Goal: Transaction & Acquisition: Book appointment/travel/reservation

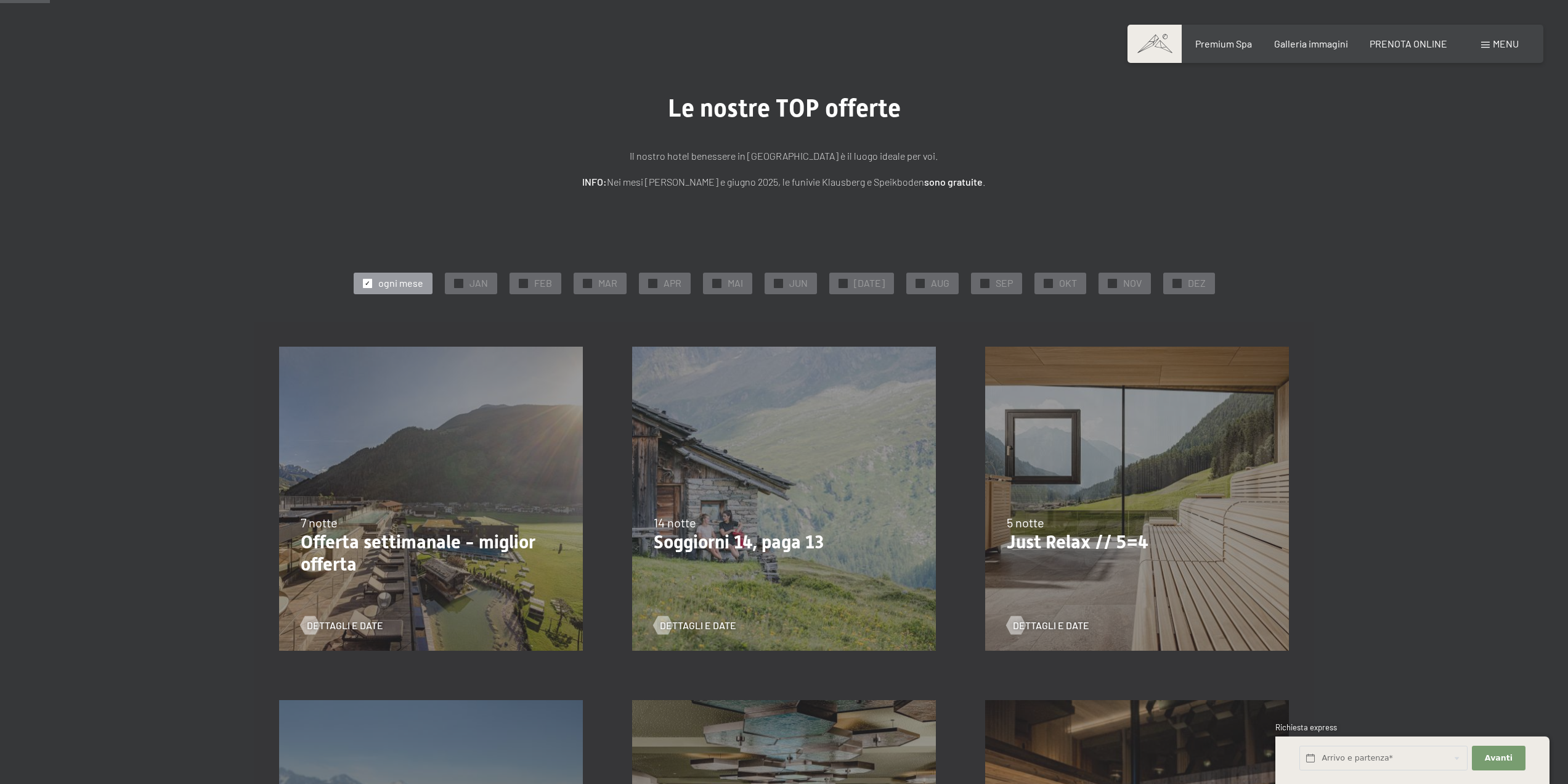
scroll to position [82, 0]
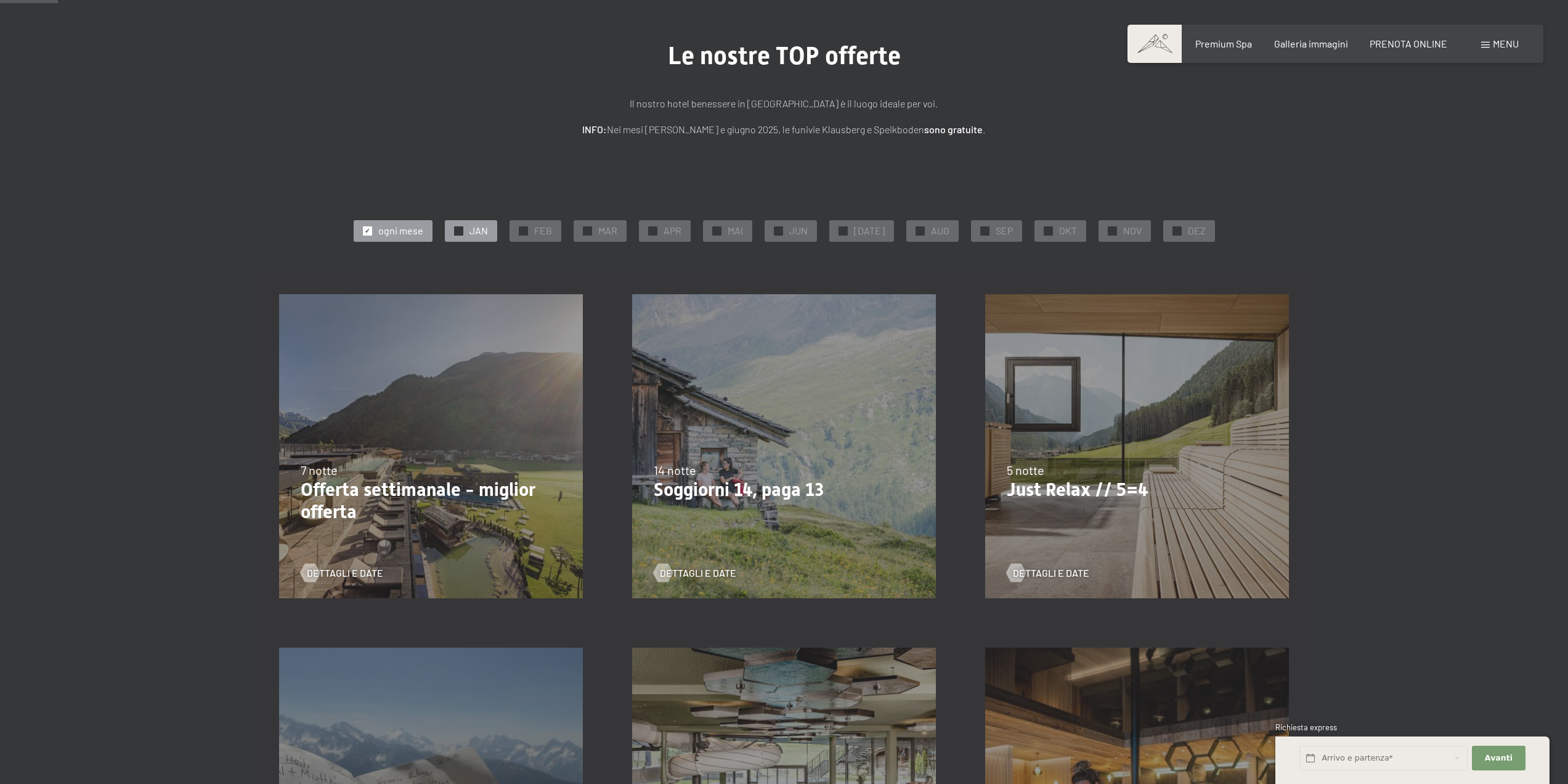
click at [461, 227] on span "✓" at bounding box center [458, 230] width 5 height 8
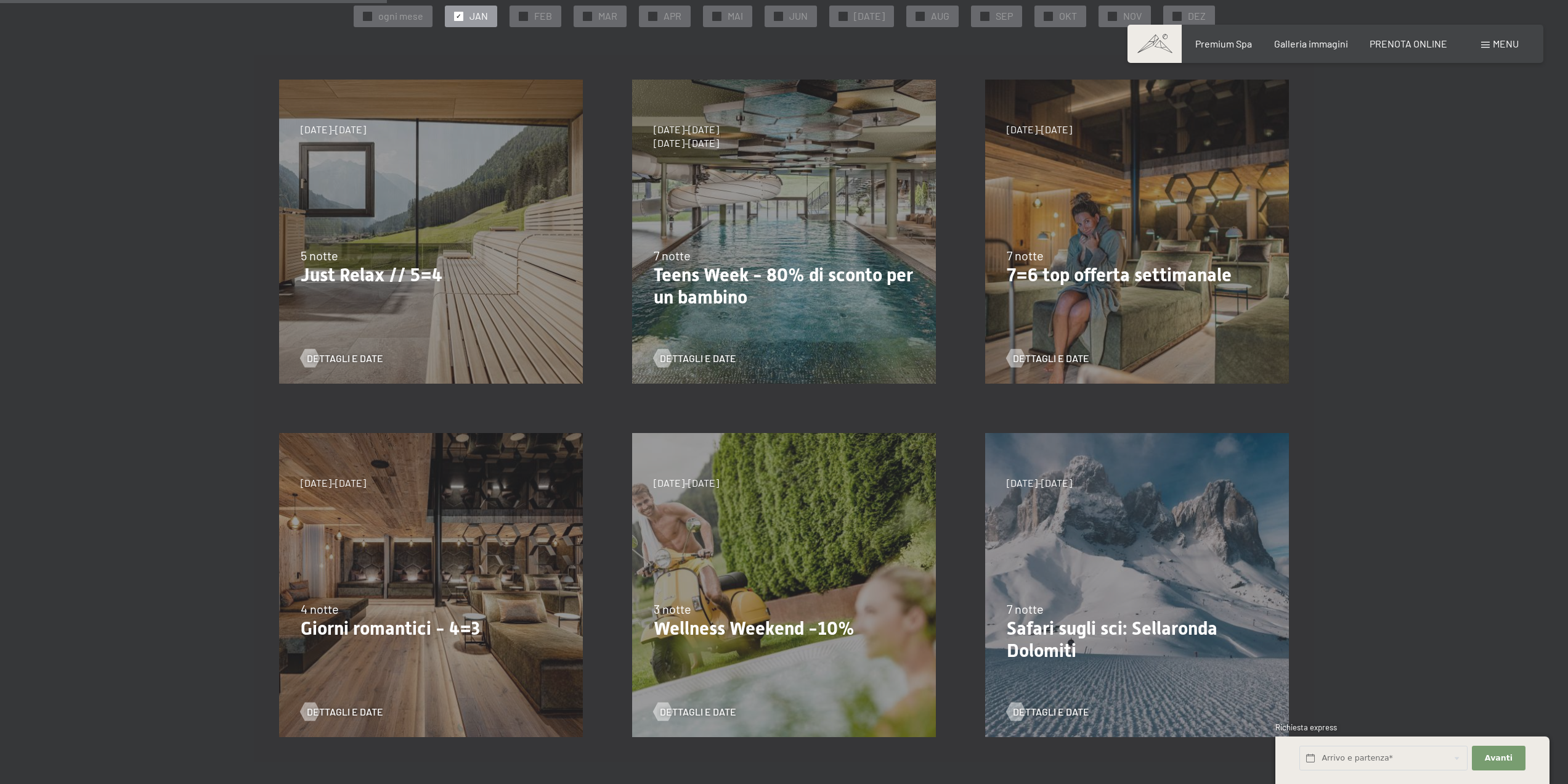
scroll to position [288, 0]
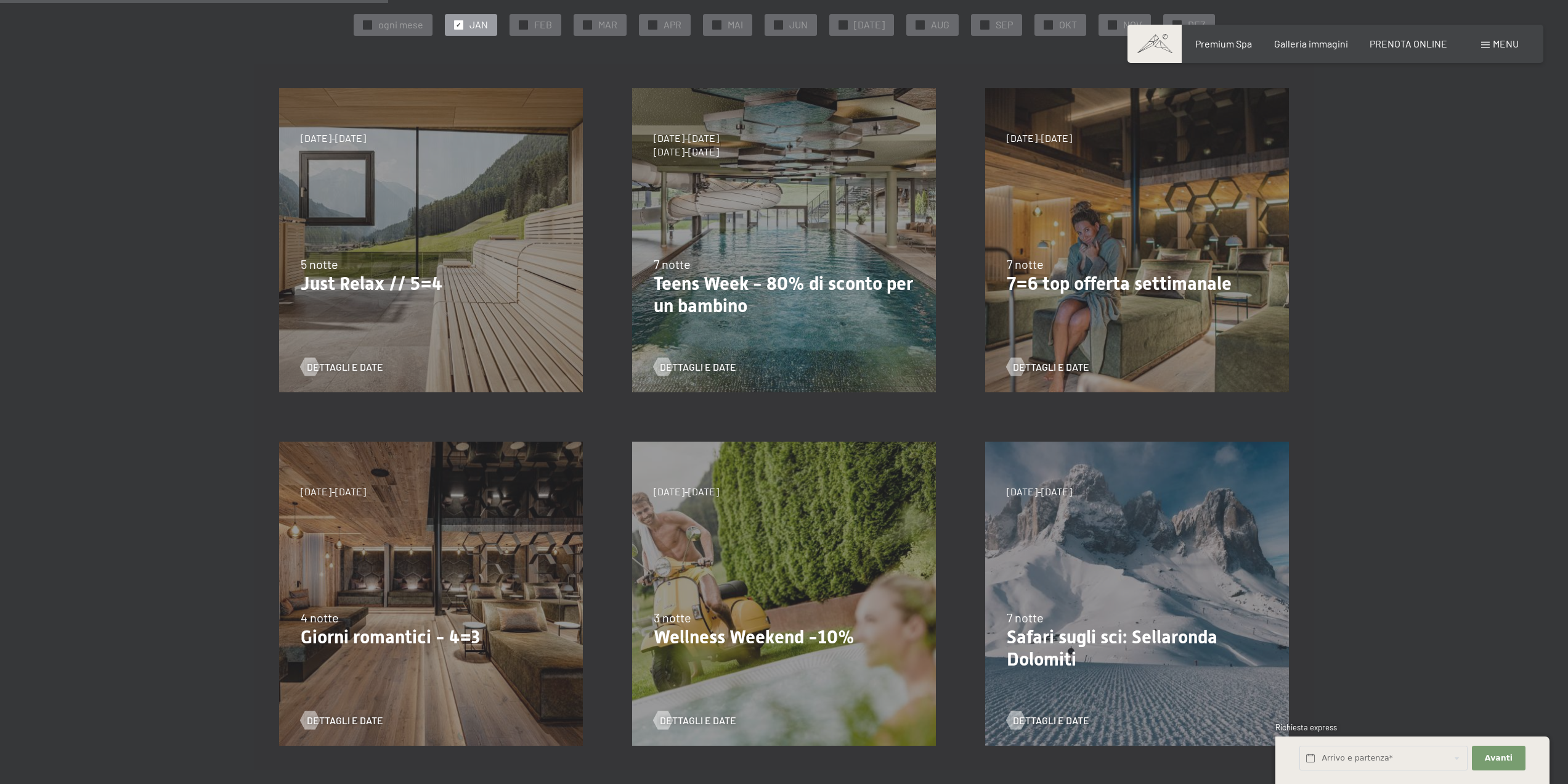
click at [379, 258] on div "5 notte" at bounding box center [431, 263] width 261 height 17
click at [373, 364] on span "Dettagli e Date" at bounding box center [357, 367] width 77 height 14
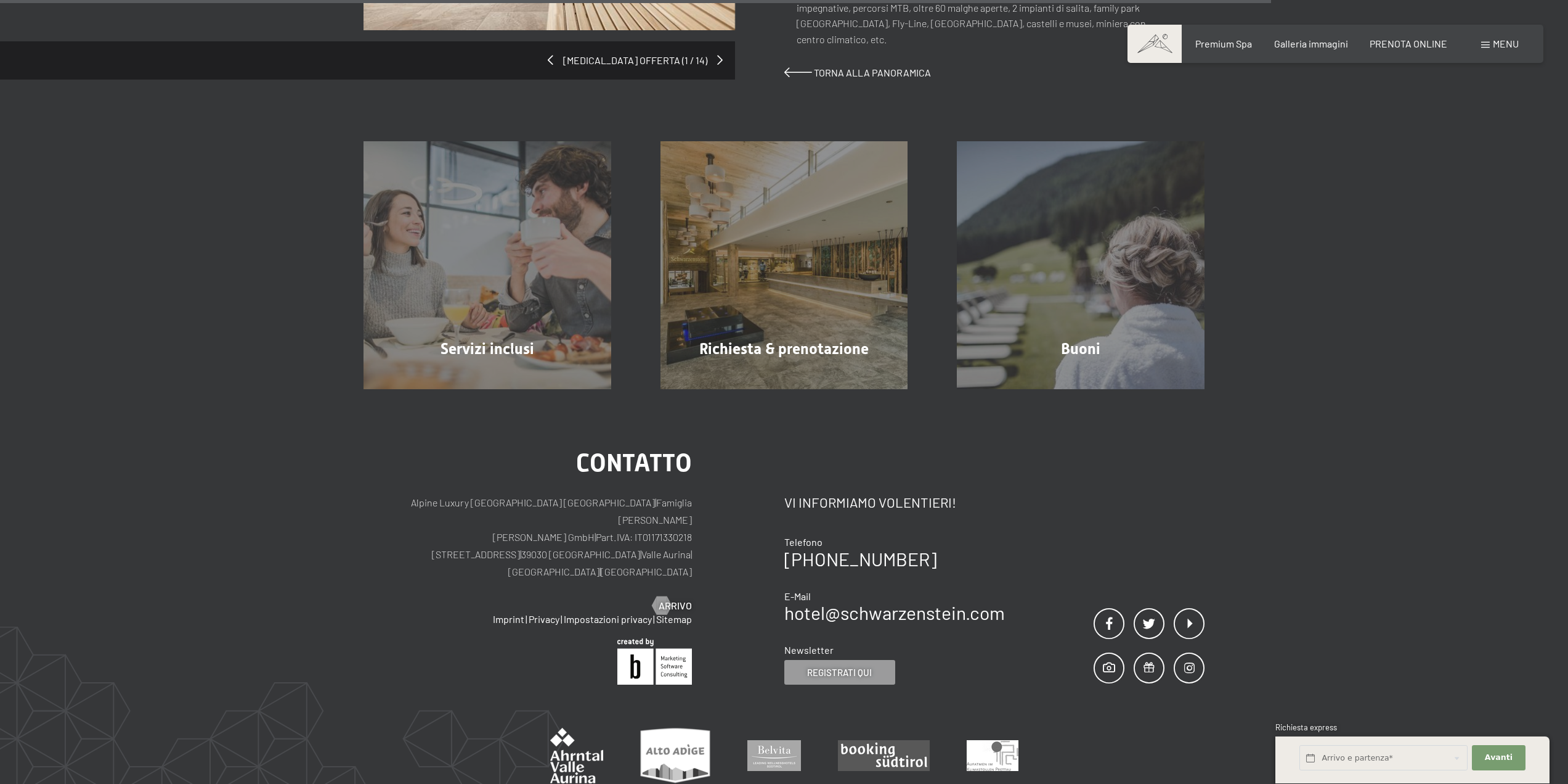
scroll to position [1151, 0]
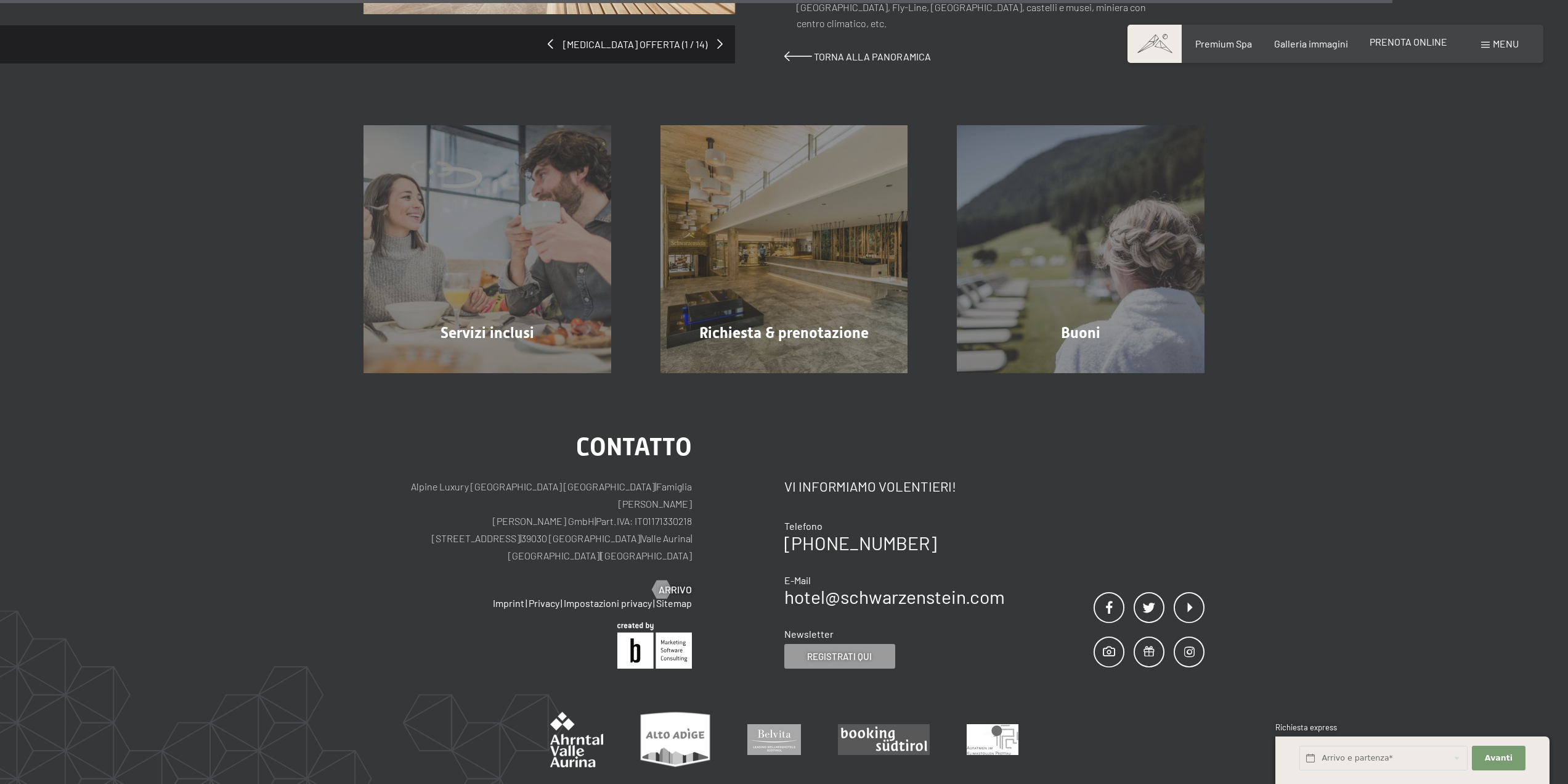
click at [1434, 40] on span "PRENOTA ONLINE" at bounding box center [1408, 41] width 78 height 12
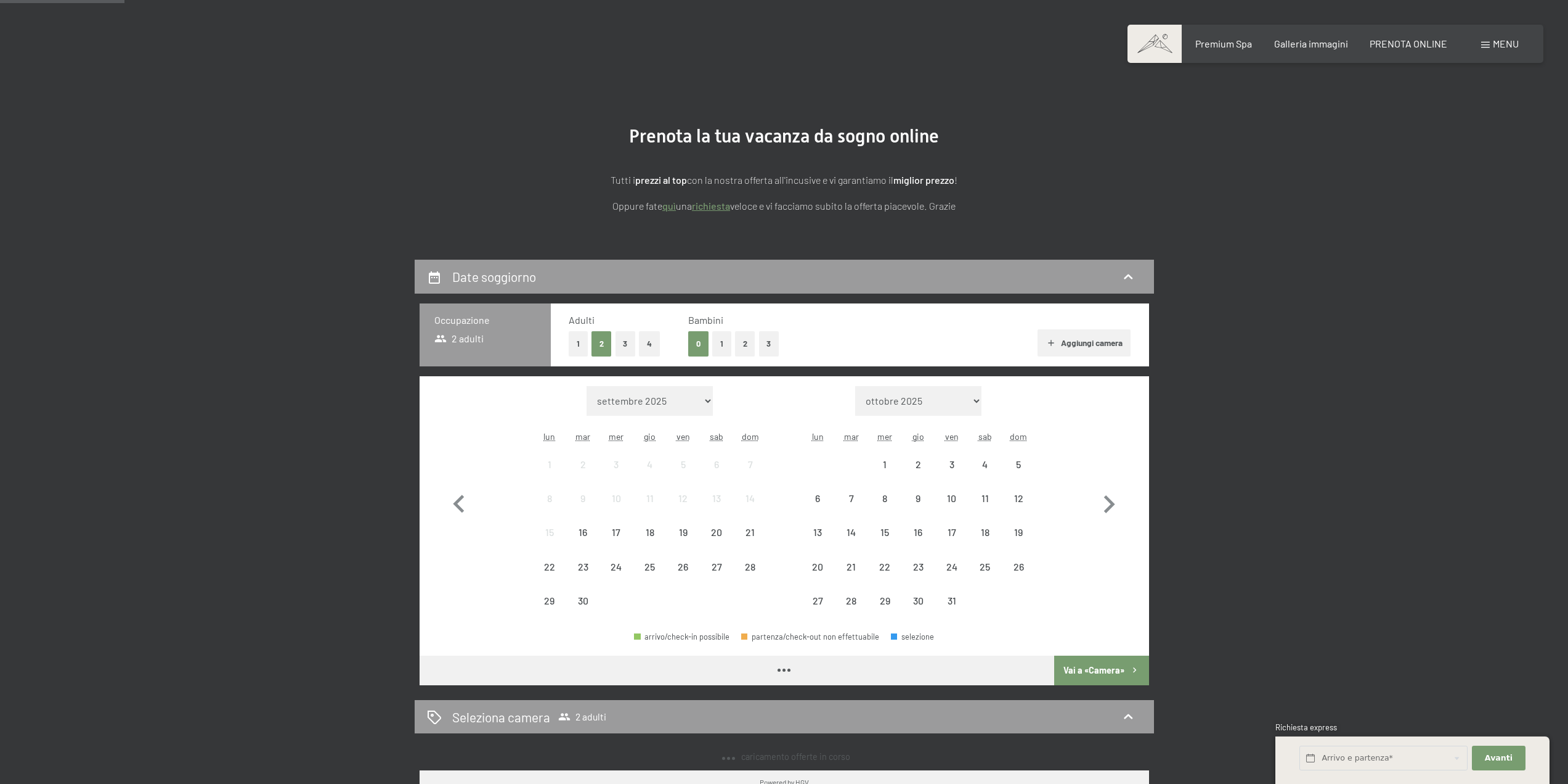
scroll to position [41, 0]
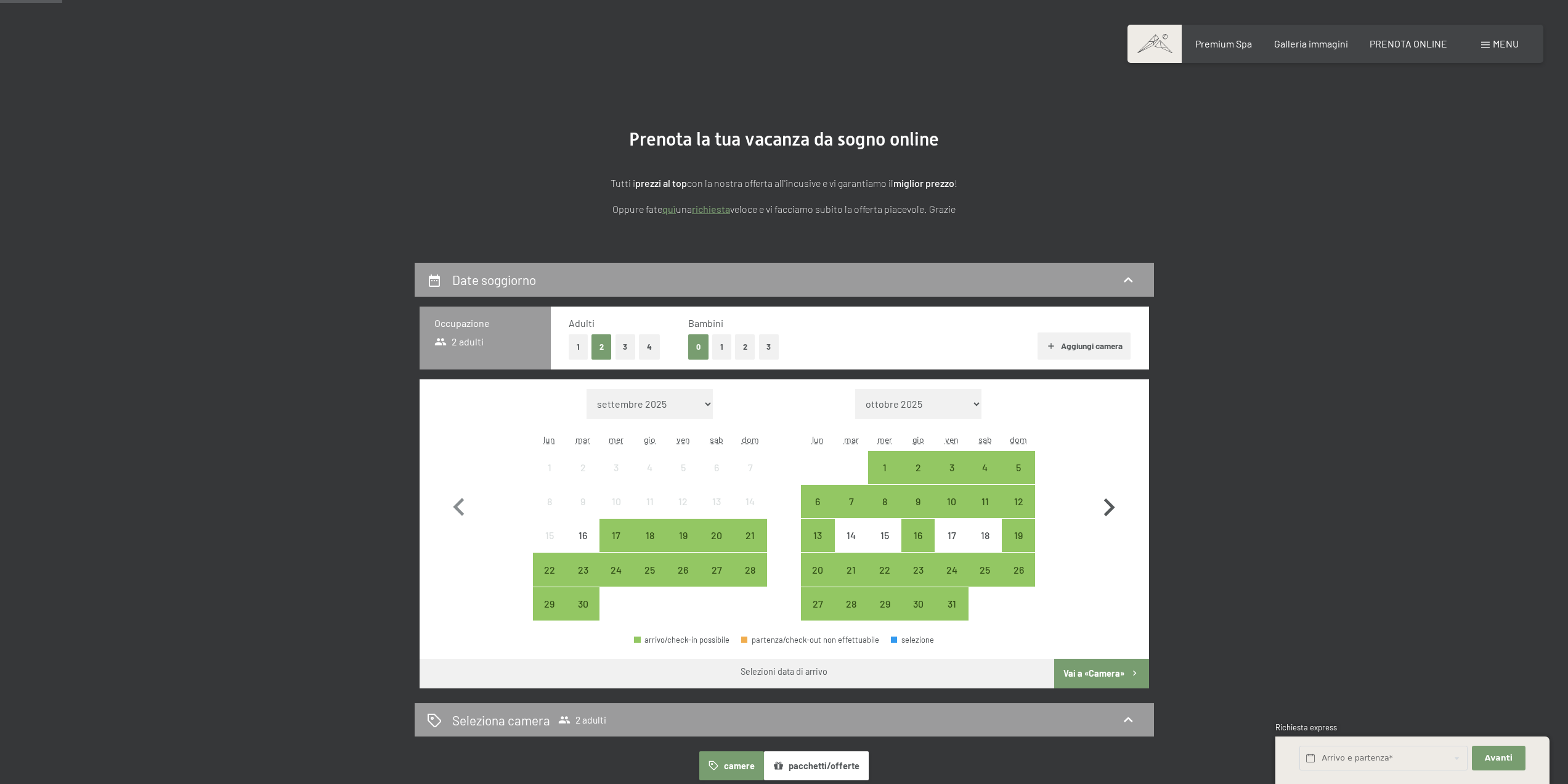
click at [1104, 506] on icon "button" at bounding box center [1109, 507] width 36 height 36
select select "2025-11-01"
select select "2025-12-01"
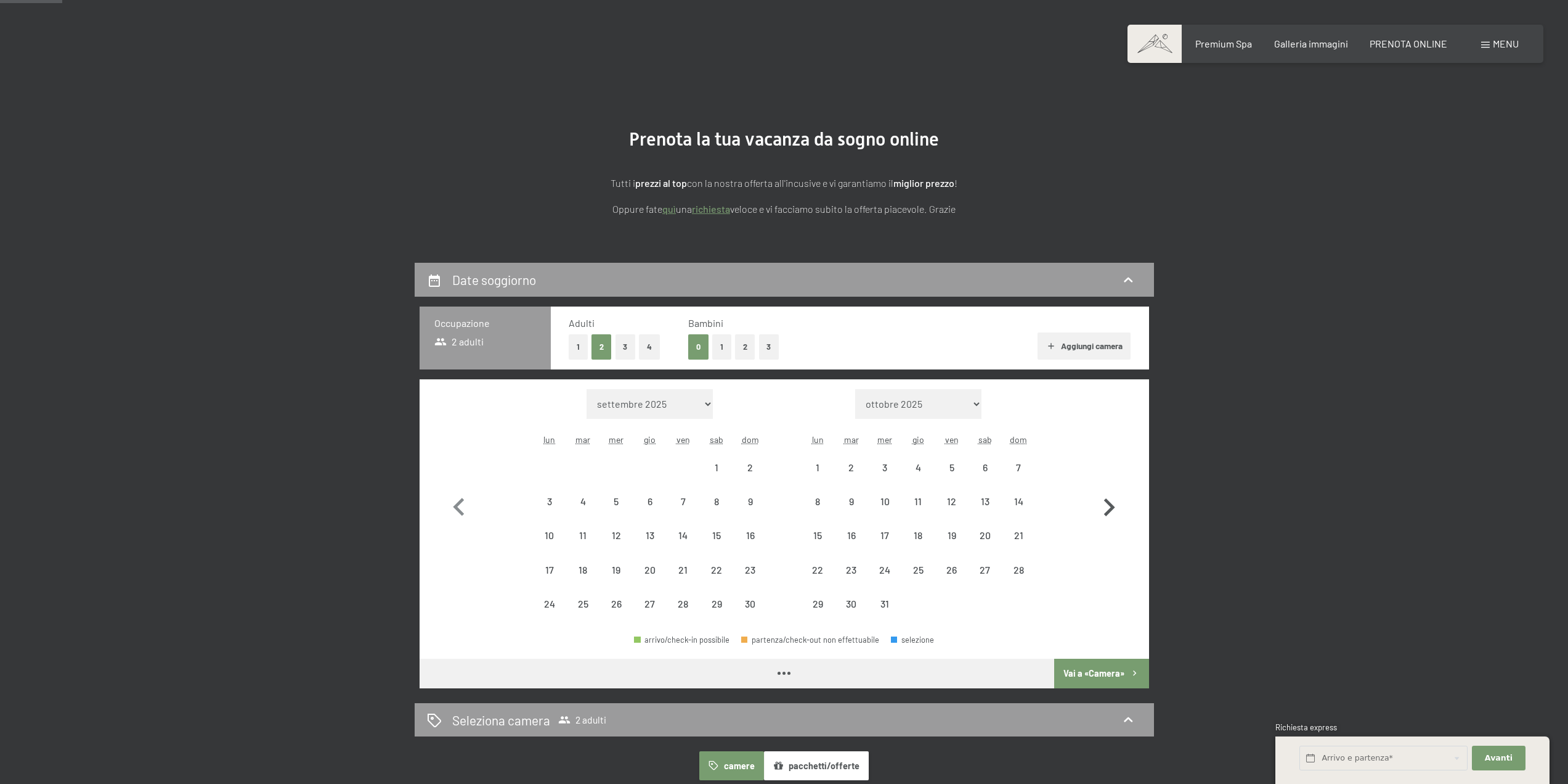
click at [1104, 506] on icon "button" at bounding box center [1109, 507] width 36 height 36
select select "2025-12-01"
select select "2026-01-01"
select select "2025-12-01"
select select "2026-01-01"
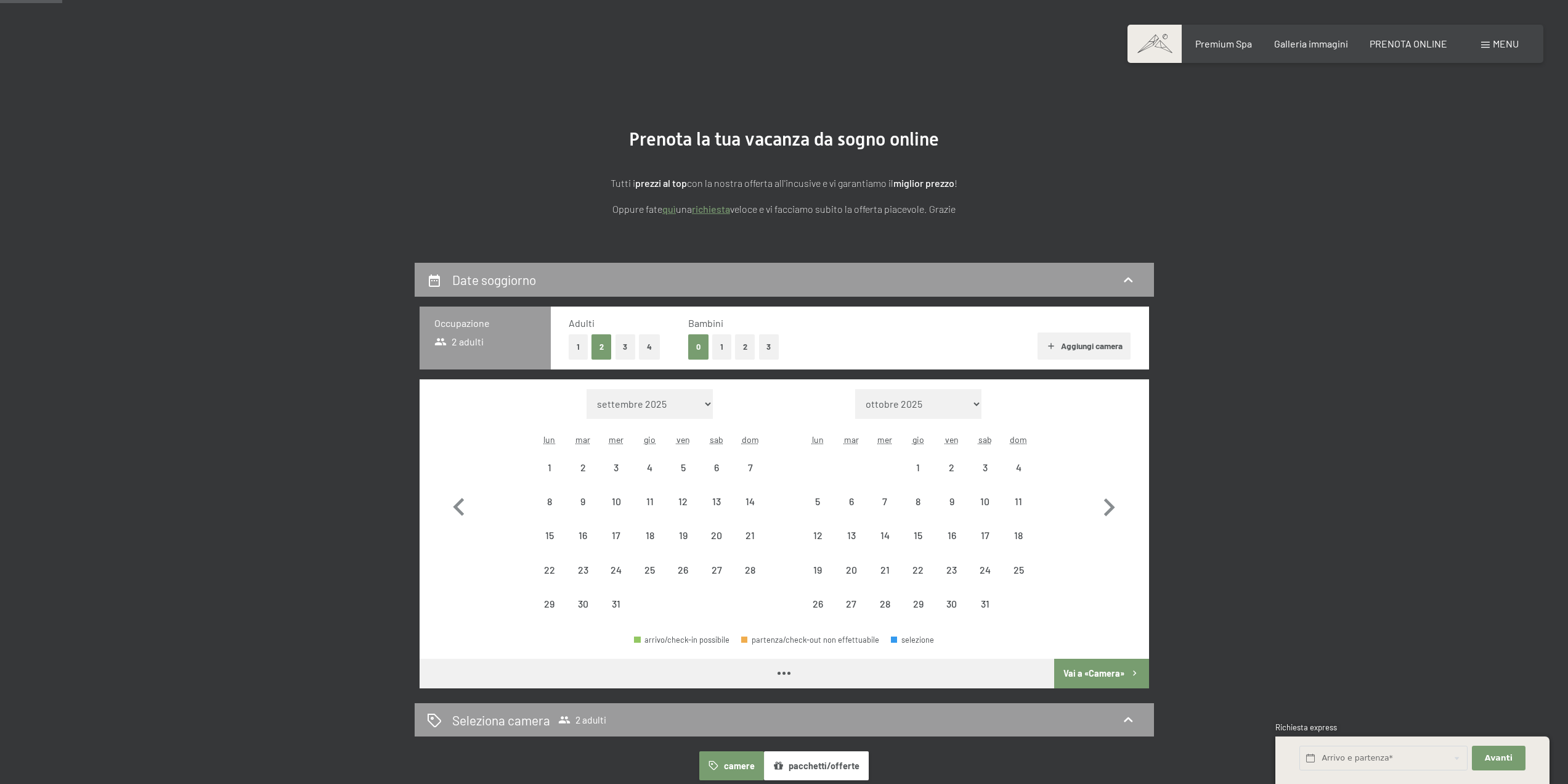
click at [1003, 501] on div "11" at bounding box center [1019, 501] width 33 height 33
select select "2025-12-01"
select select "2026-01-01"
select select "2025-12-01"
select select "2026-01-01"
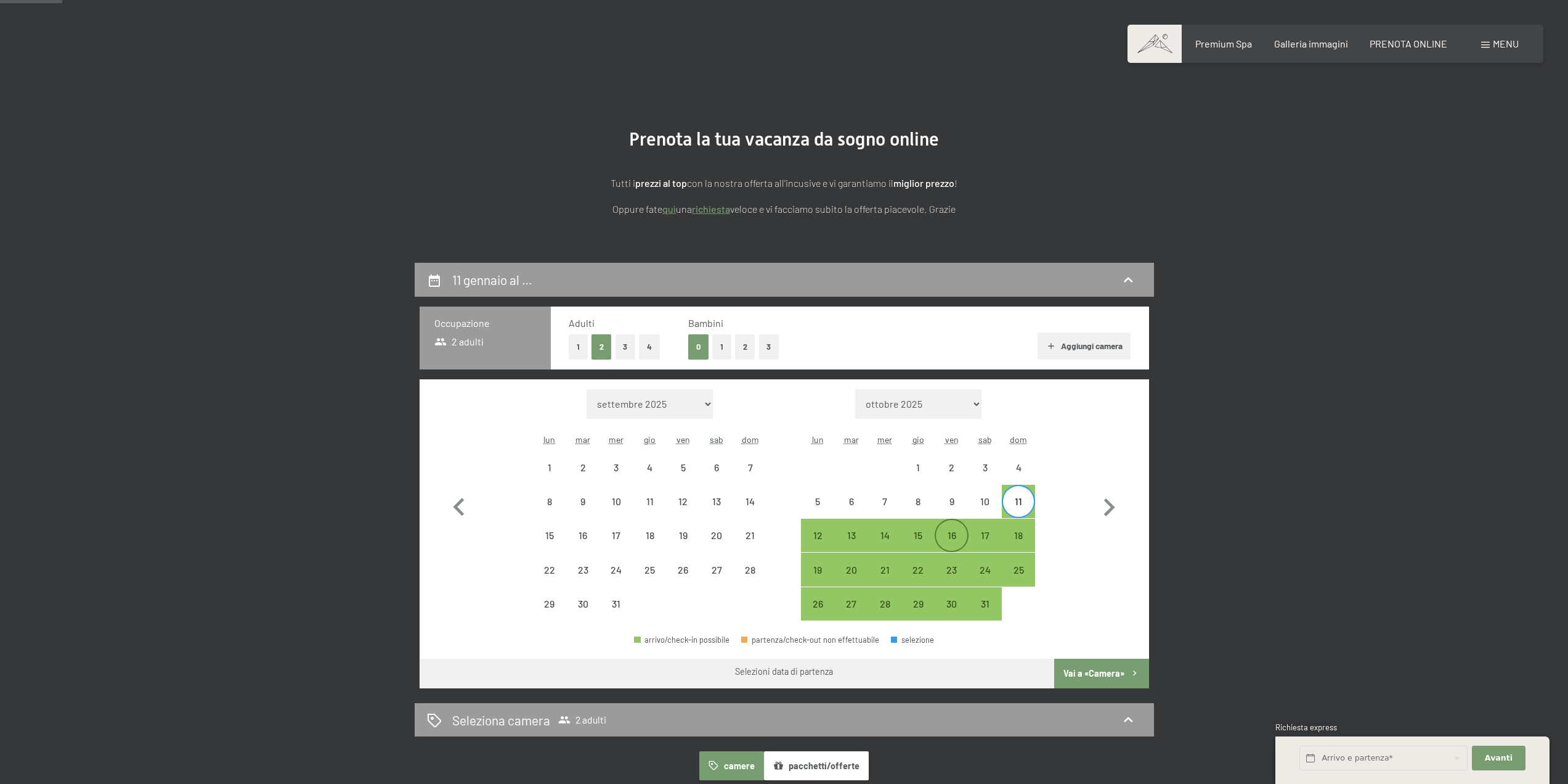
click at [960, 539] on div "16" at bounding box center [952, 546] width 31 height 31
select select "2025-12-01"
select select "2026-01-01"
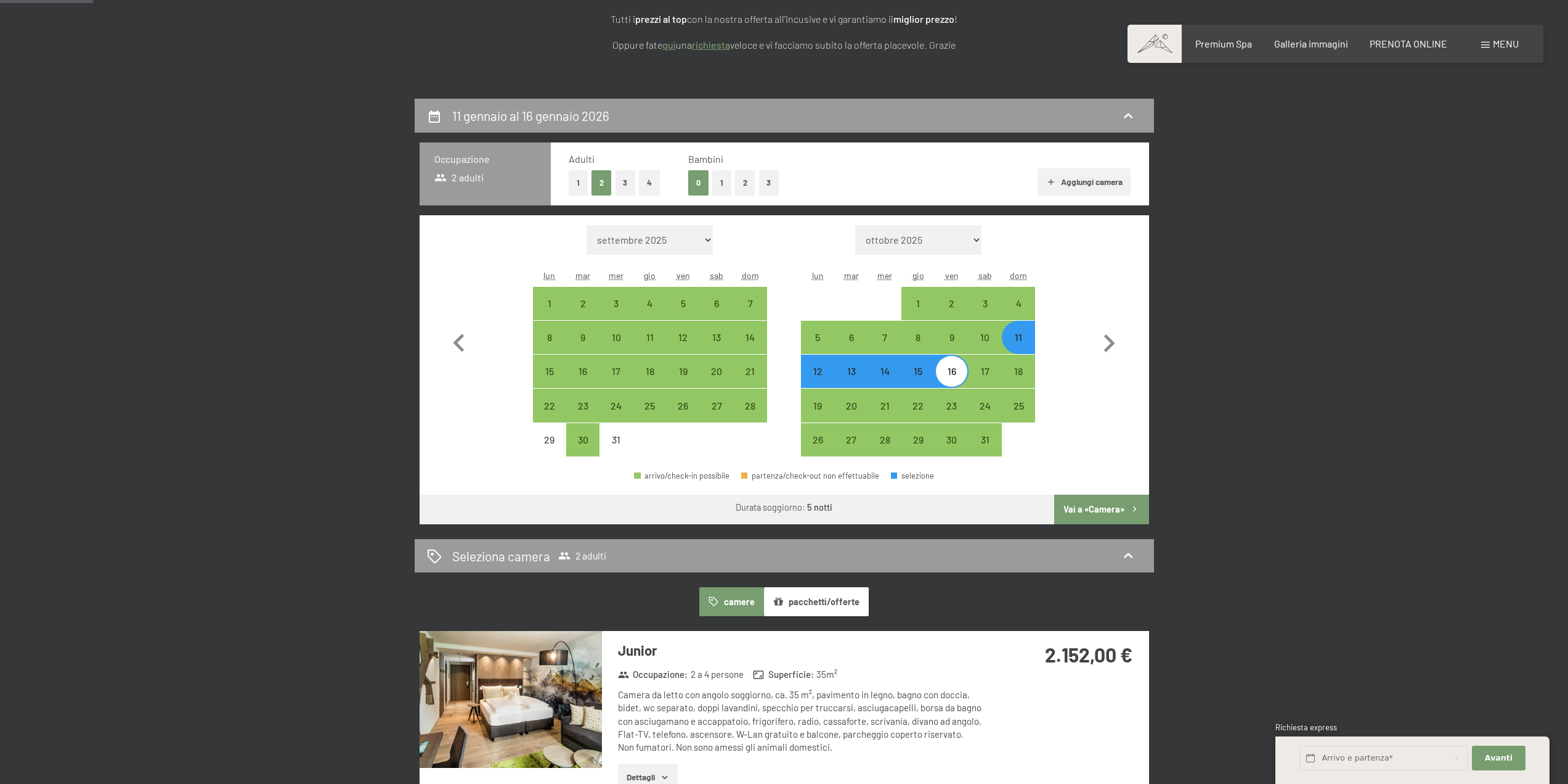
click at [1090, 505] on button "Vai a «Camera»" at bounding box center [1101, 510] width 94 height 29
select select "2025-12-01"
select select "2026-01-01"
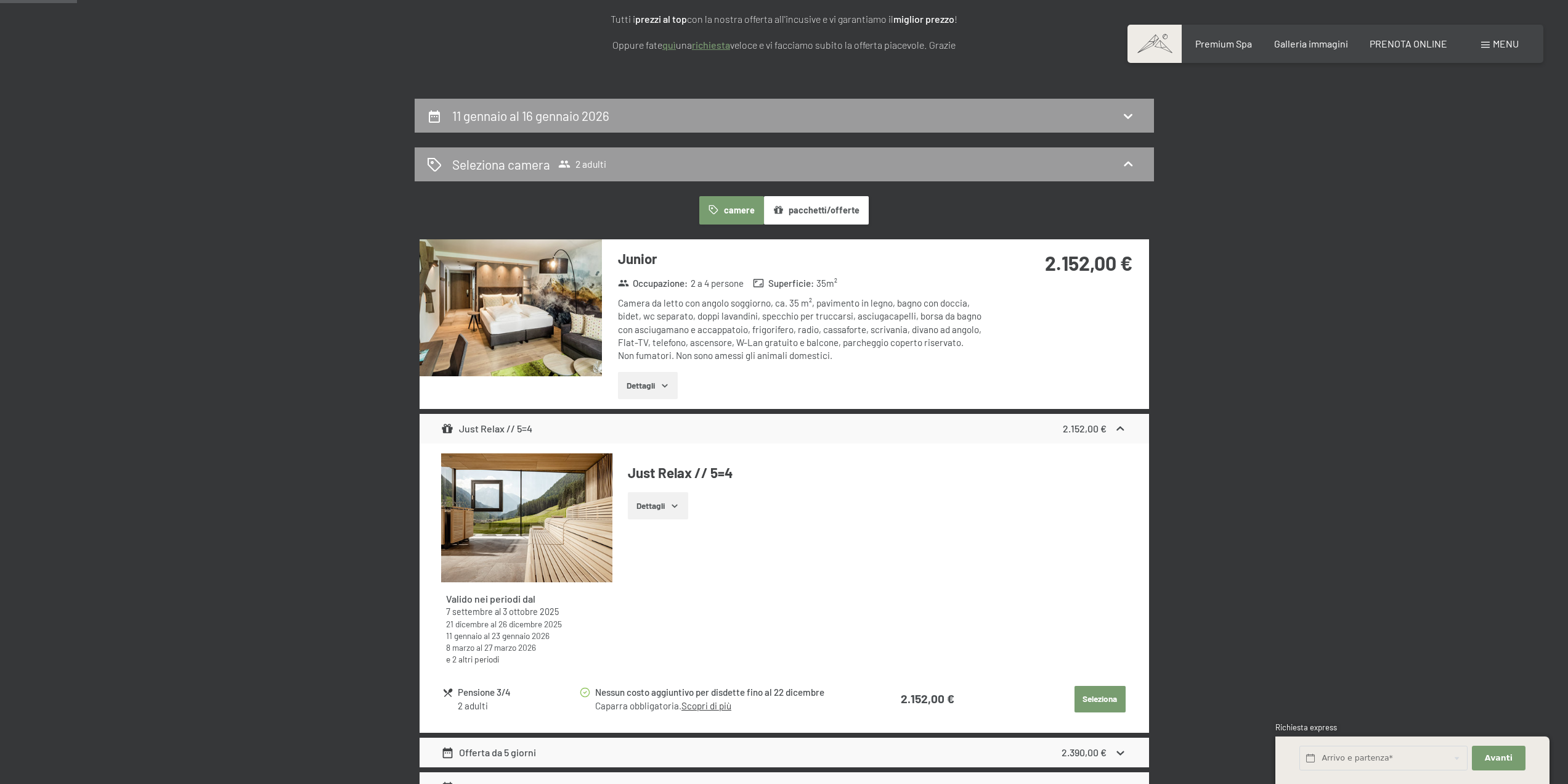
scroll to position [304, 0]
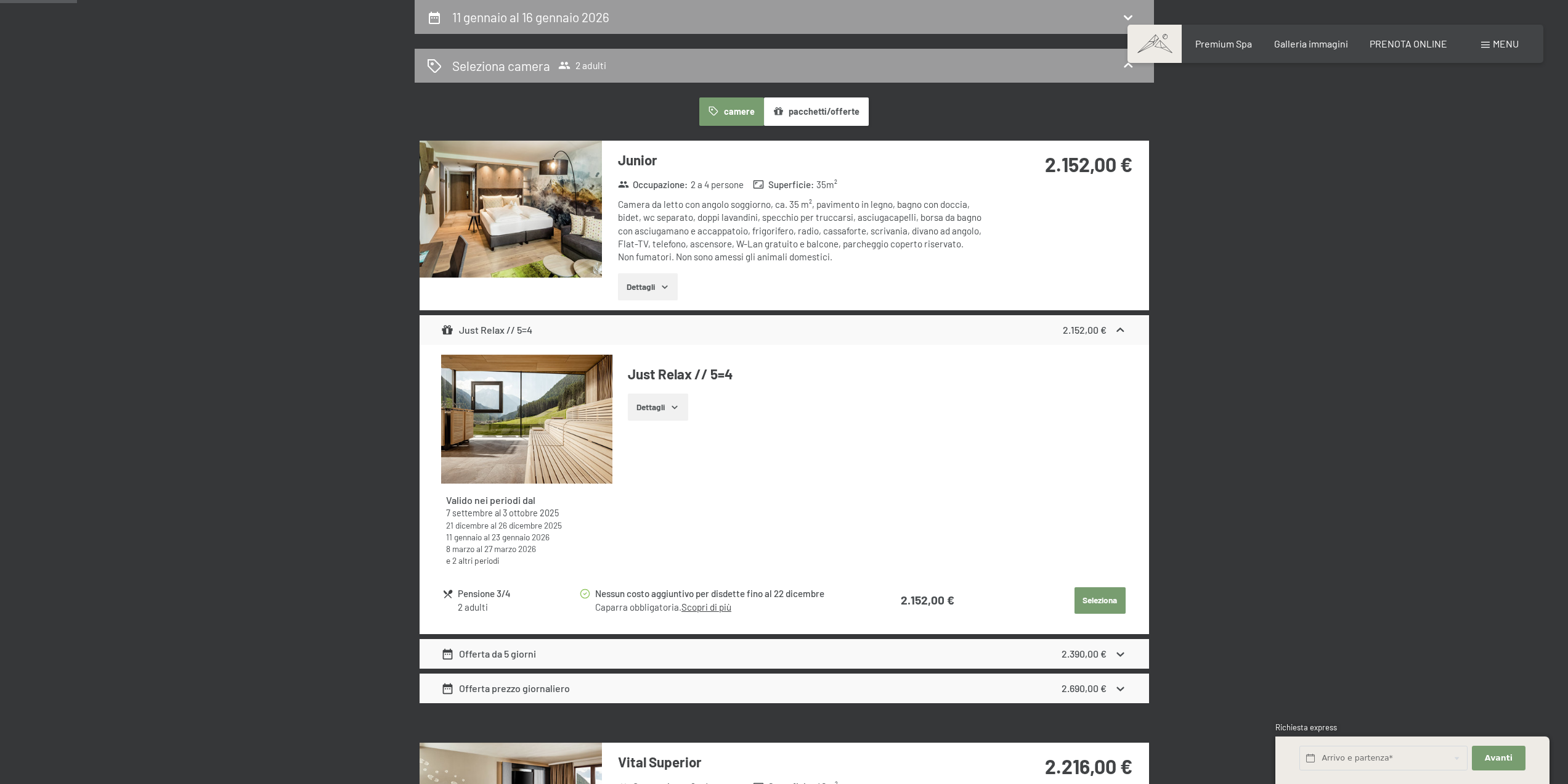
click at [480, 219] on img at bounding box center [511, 209] width 183 height 137
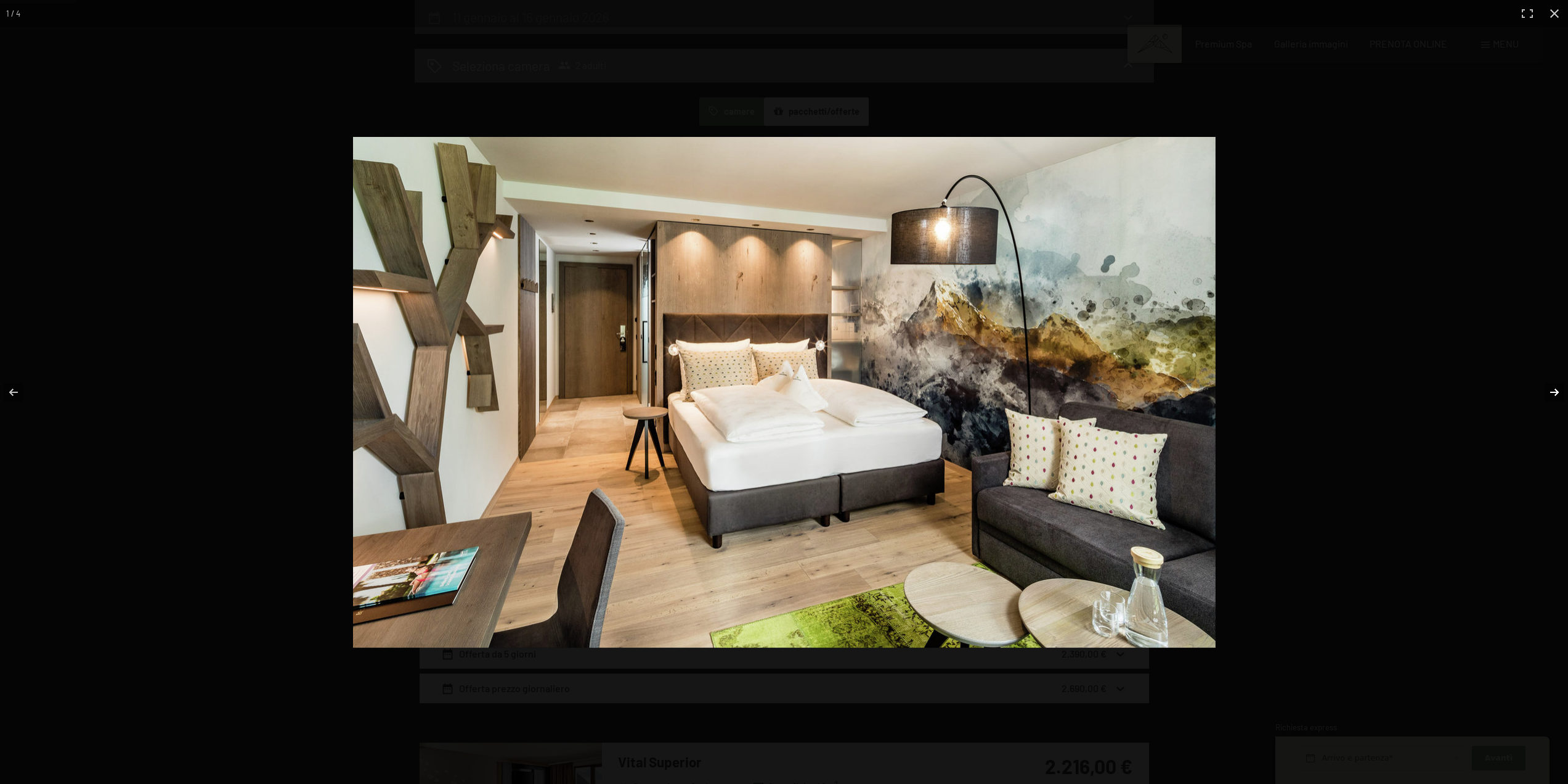
click at [1551, 390] on button "button" at bounding box center [1546, 392] width 43 height 61
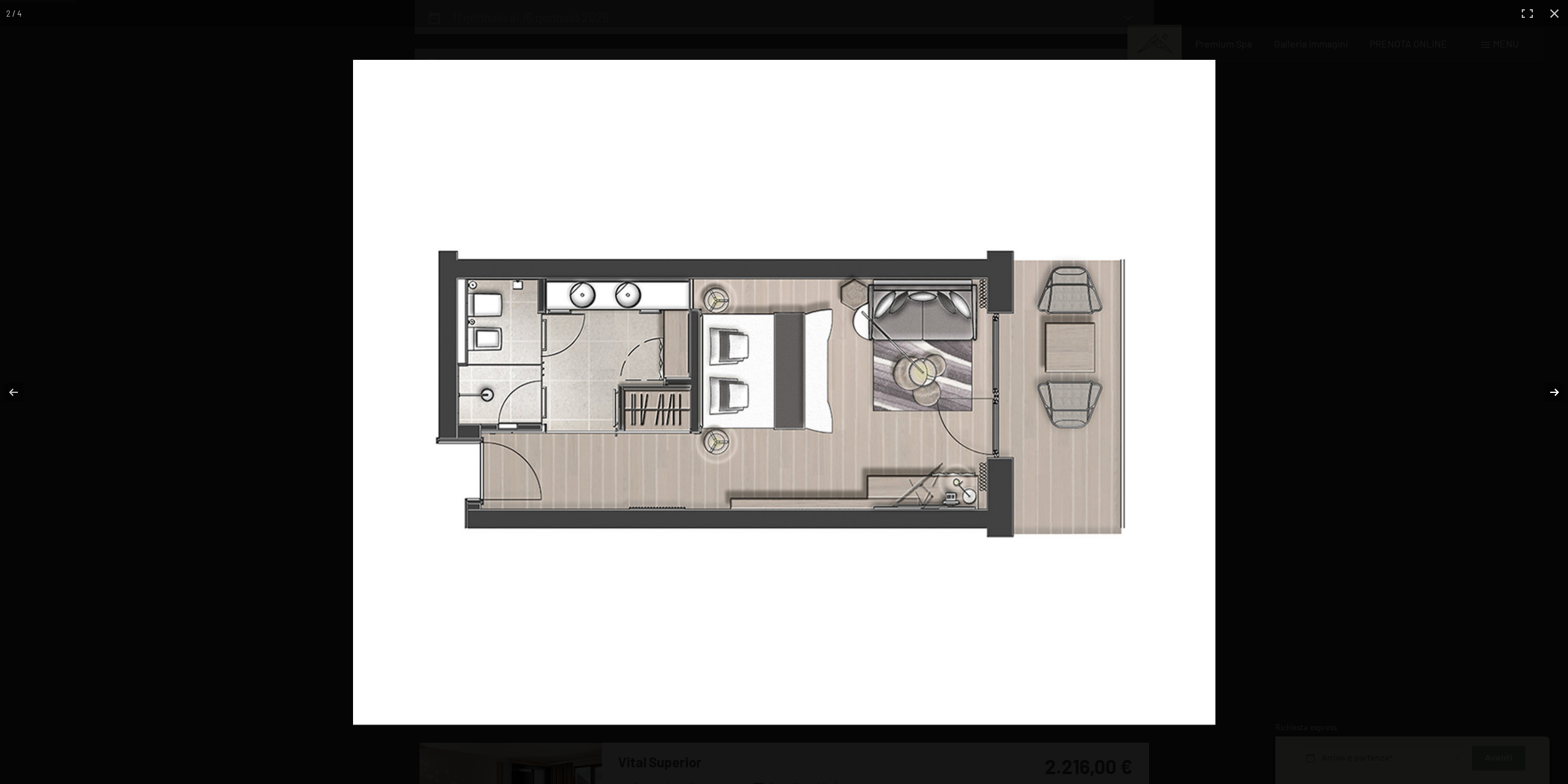
click at [1551, 390] on button "button" at bounding box center [1546, 392] width 43 height 61
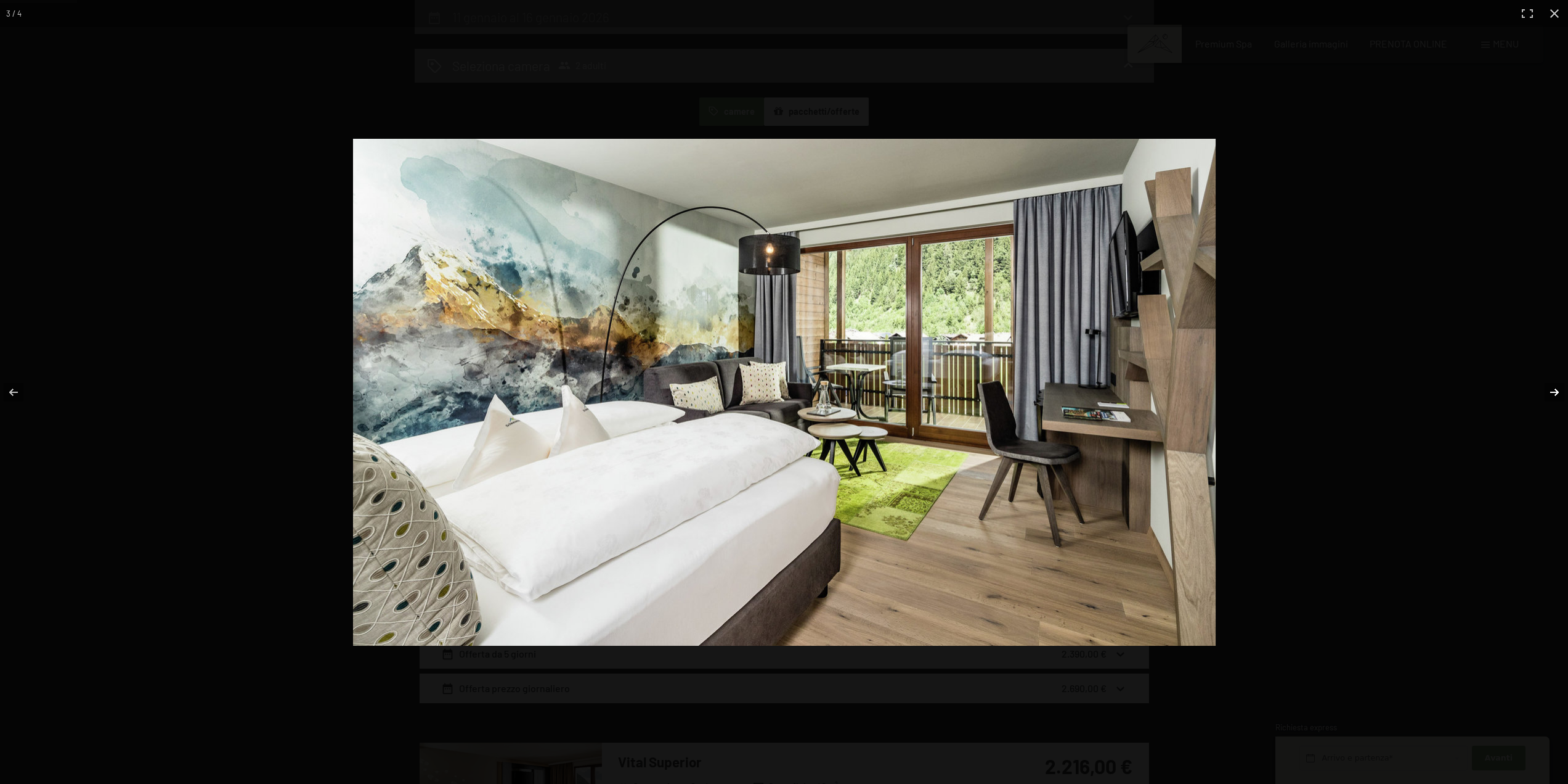
click at [1551, 390] on button "button" at bounding box center [1546, 392] width 43 height 61
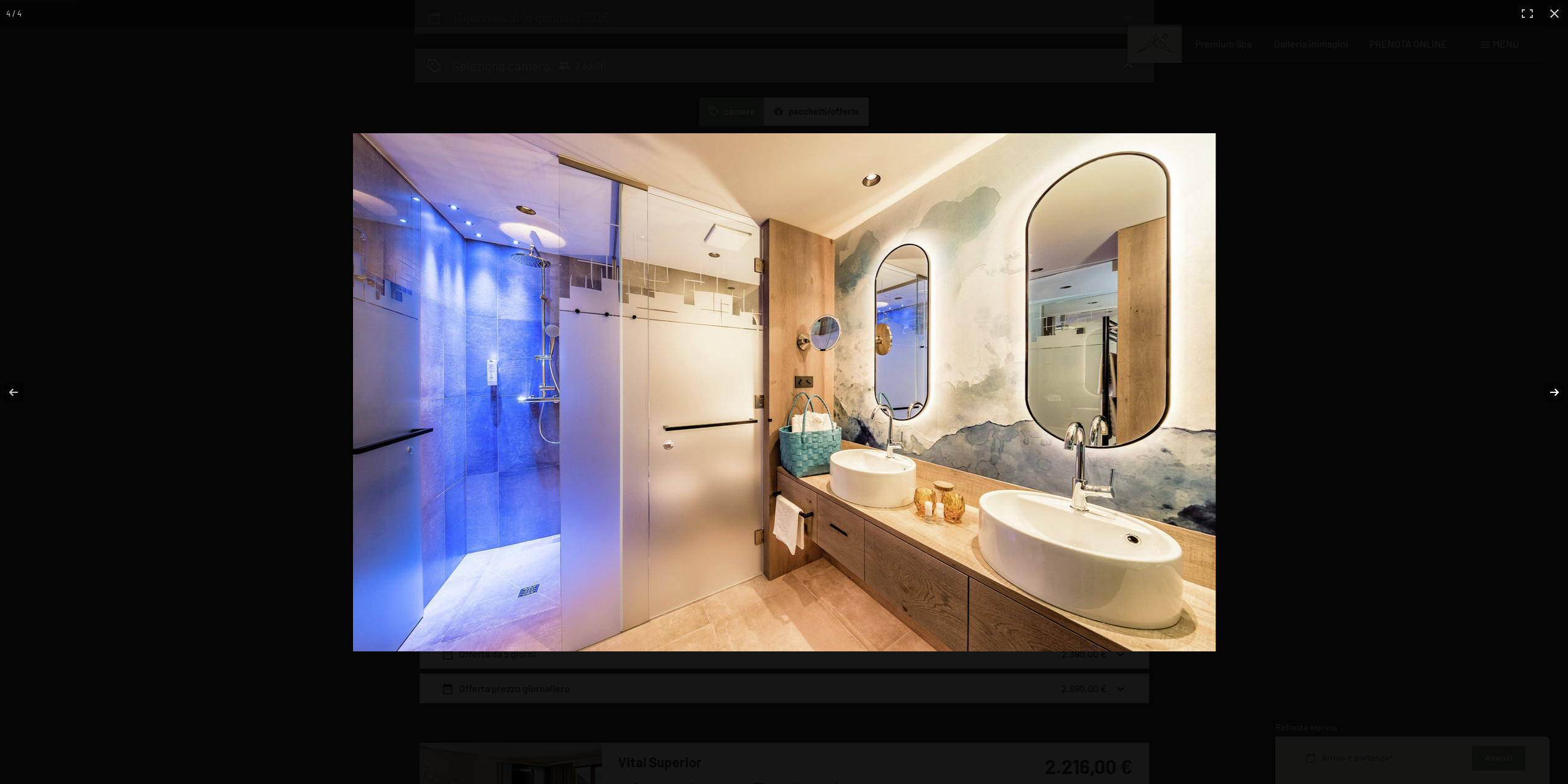
click at [1551, 390] on button "button" at bounding box center [1546, 392] width 43 height 61
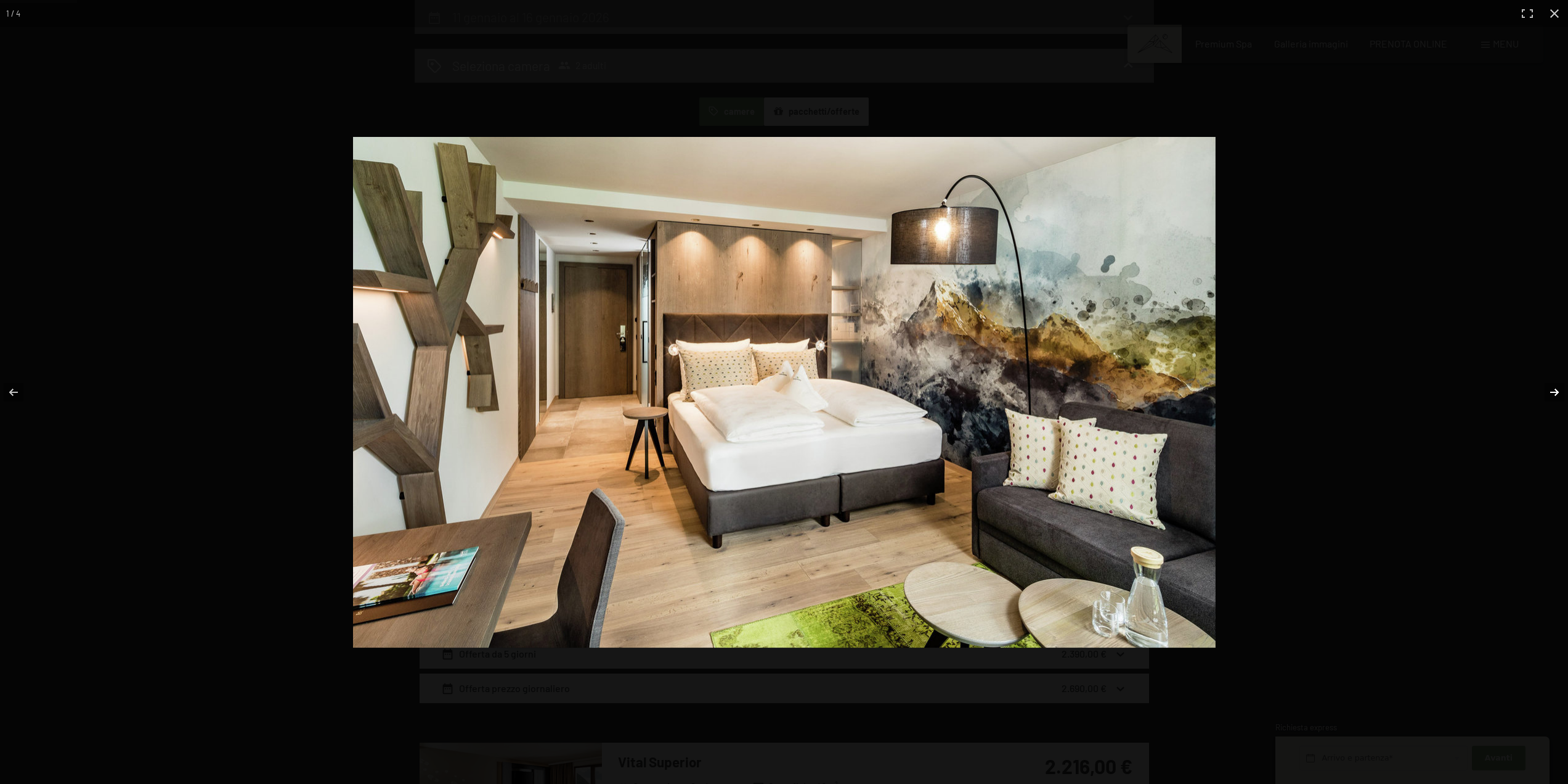
click at [1551, 390] on button "button" at bounding box center [1546, 392] width 43 height 61
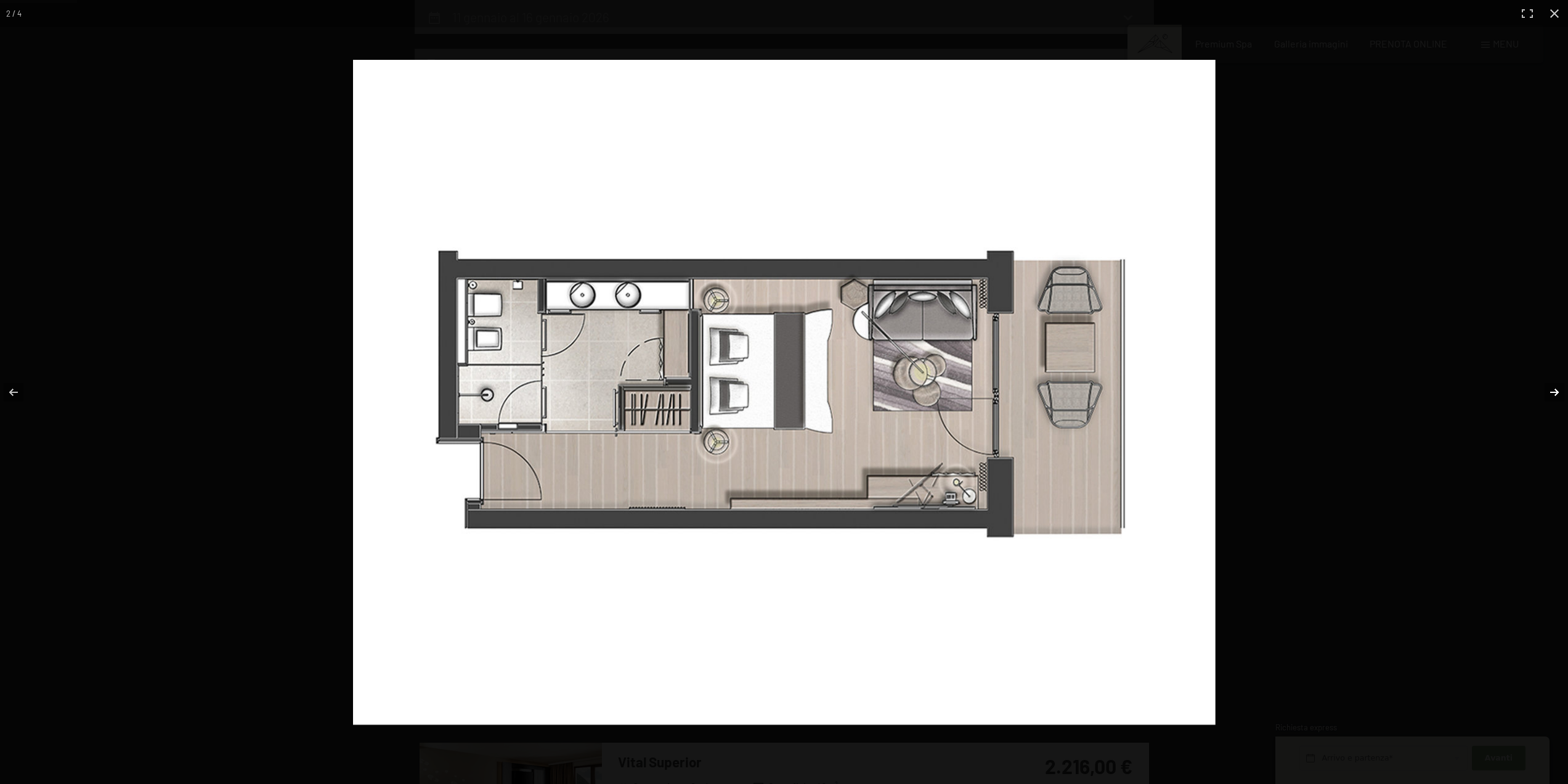
click at [1551, 390] on button "button" at bounding box center [1546, 392] width 43 height 61
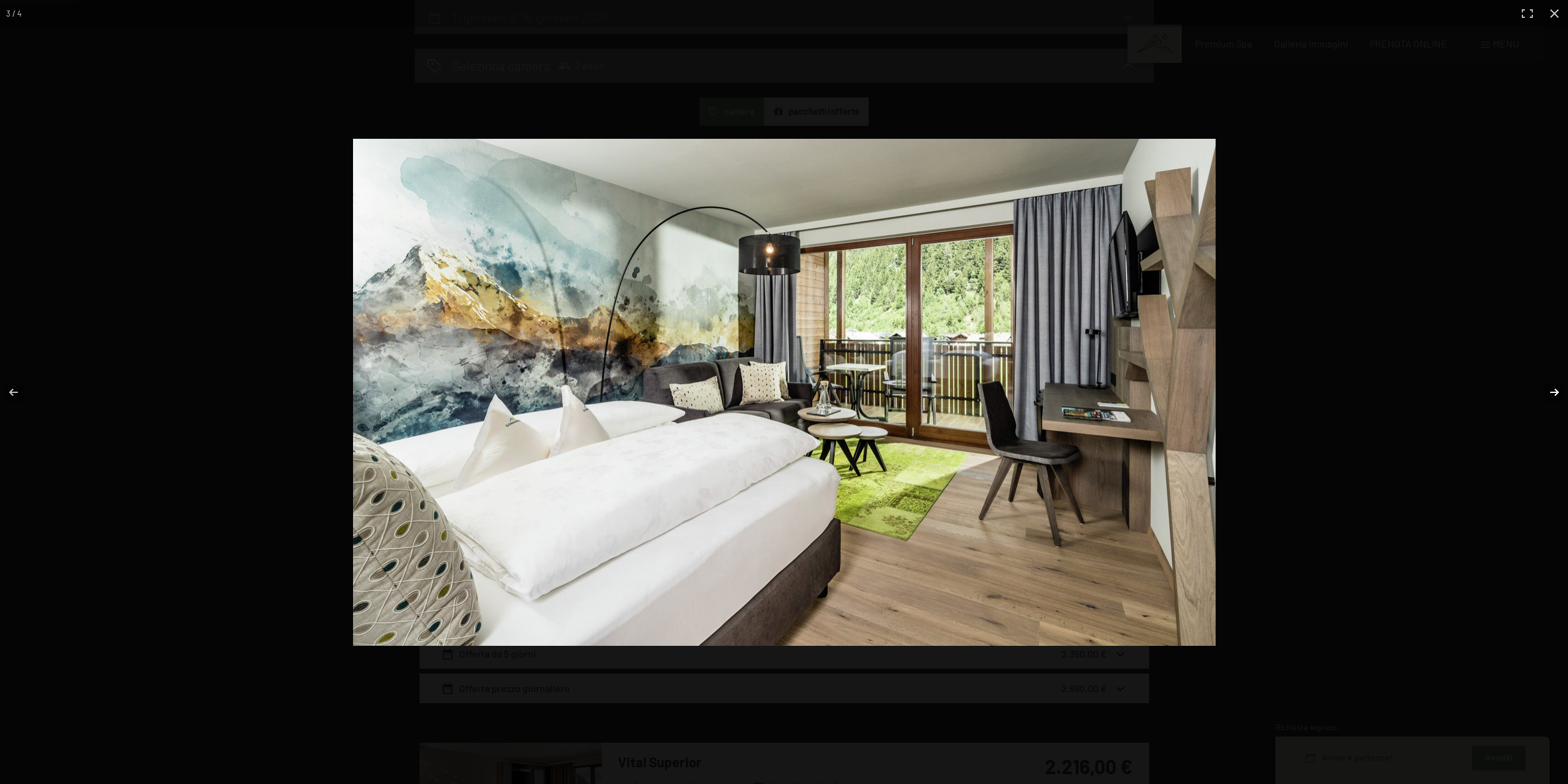
click at [1551, 390] on button "button" at bounding box center [1546, 392] width 43 height 61
